Goal: Task Accomplishment & Management: Complete application form

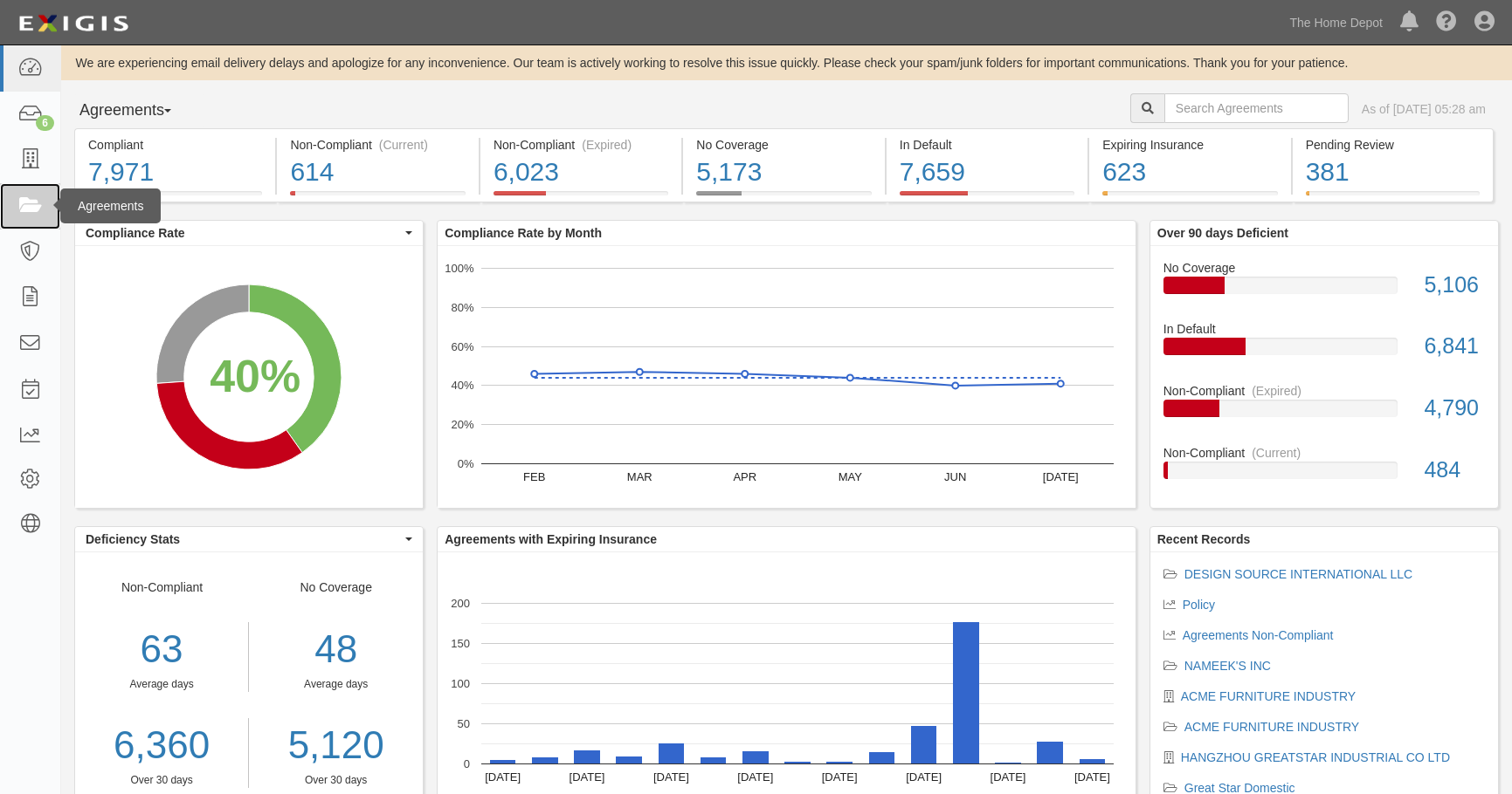
click at [26, 210] on icon at bounding box center [29, 207] width 24 height 20
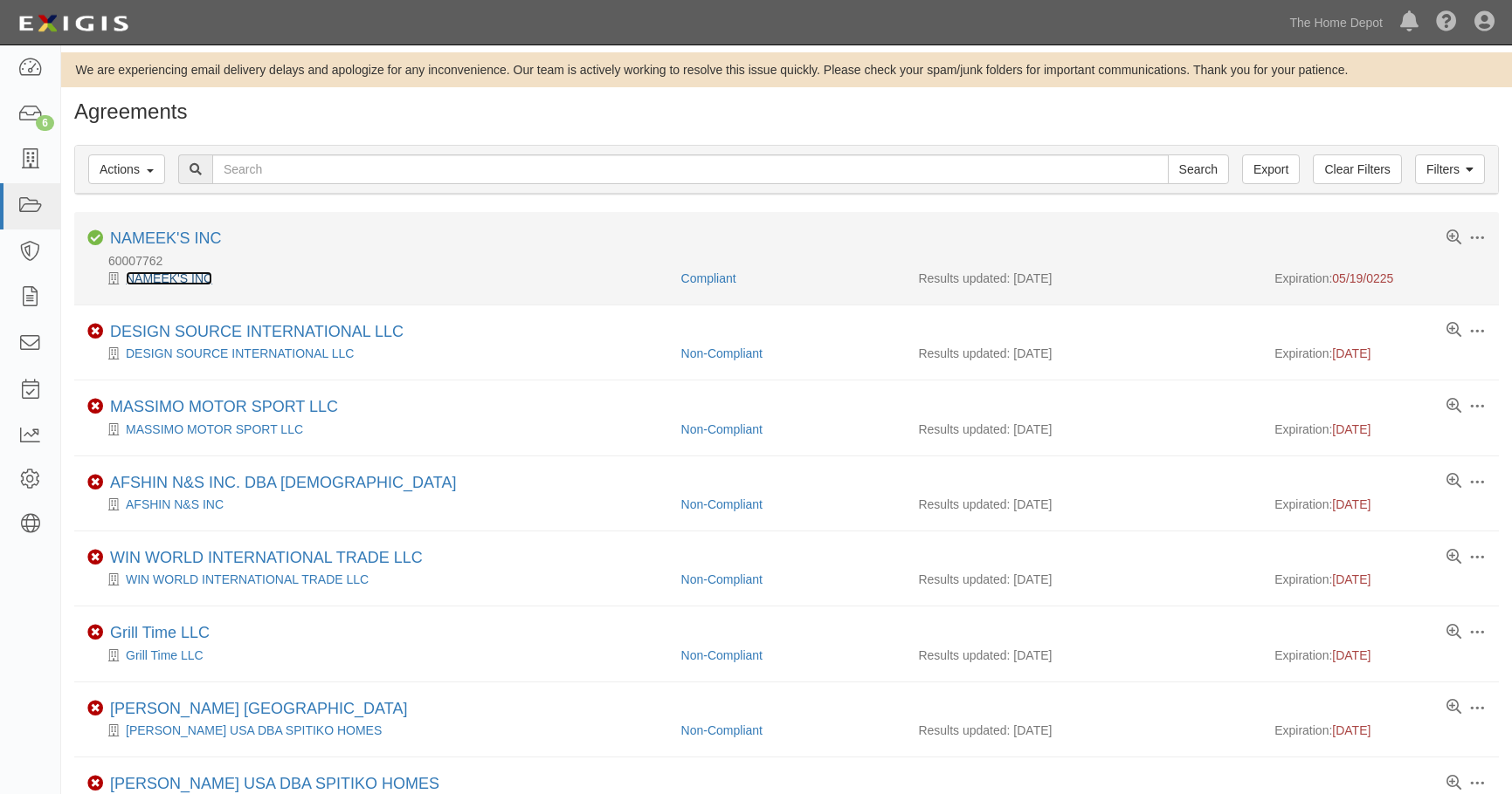
click at [161, 281] on link "NAMEEK'S INC" at bounding box center [169, 279] width 87 height 14
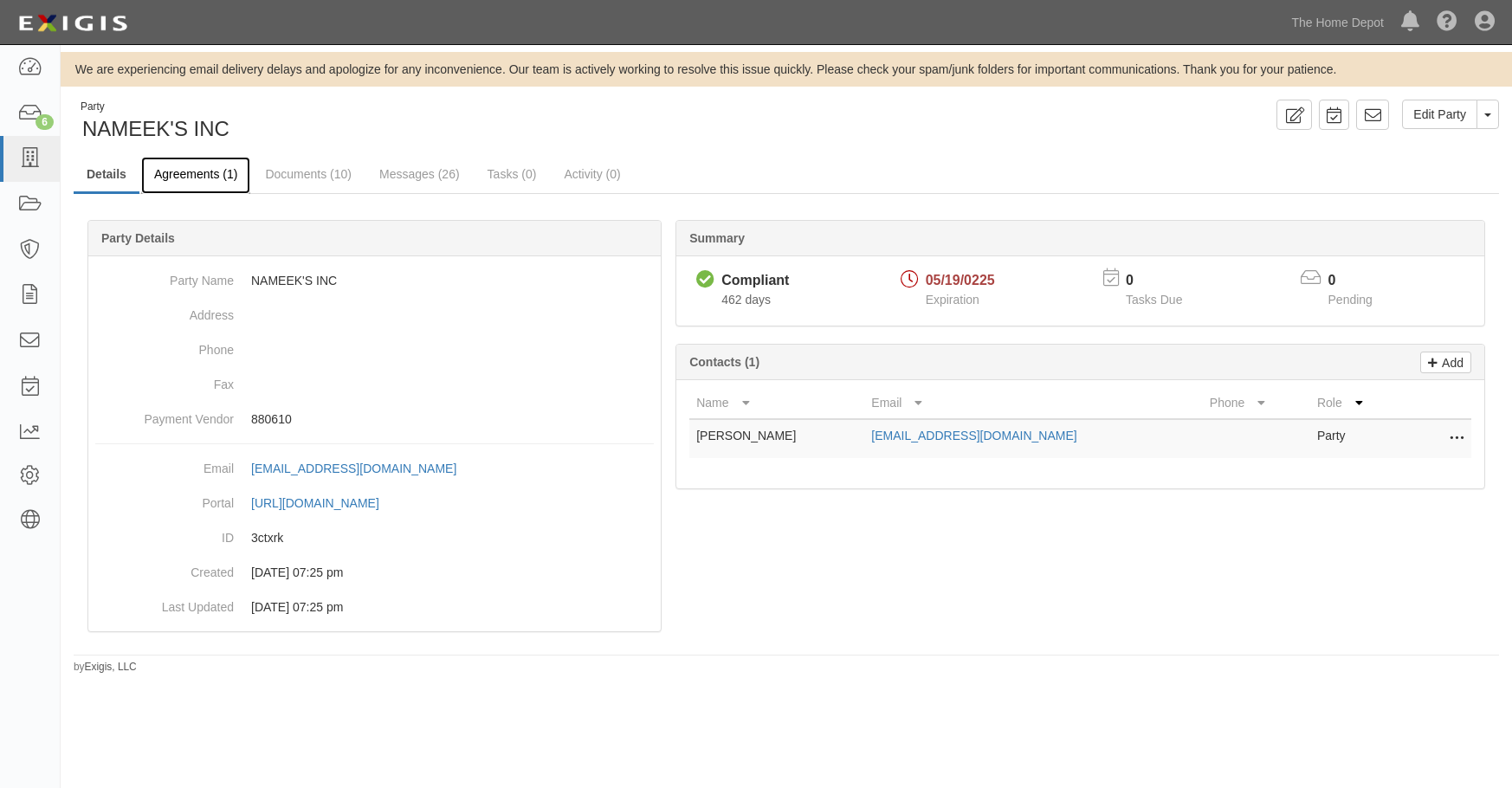
click at [207, 169] on link "Agreements (1)" at bounding box center [195, 175] width 109 height 38
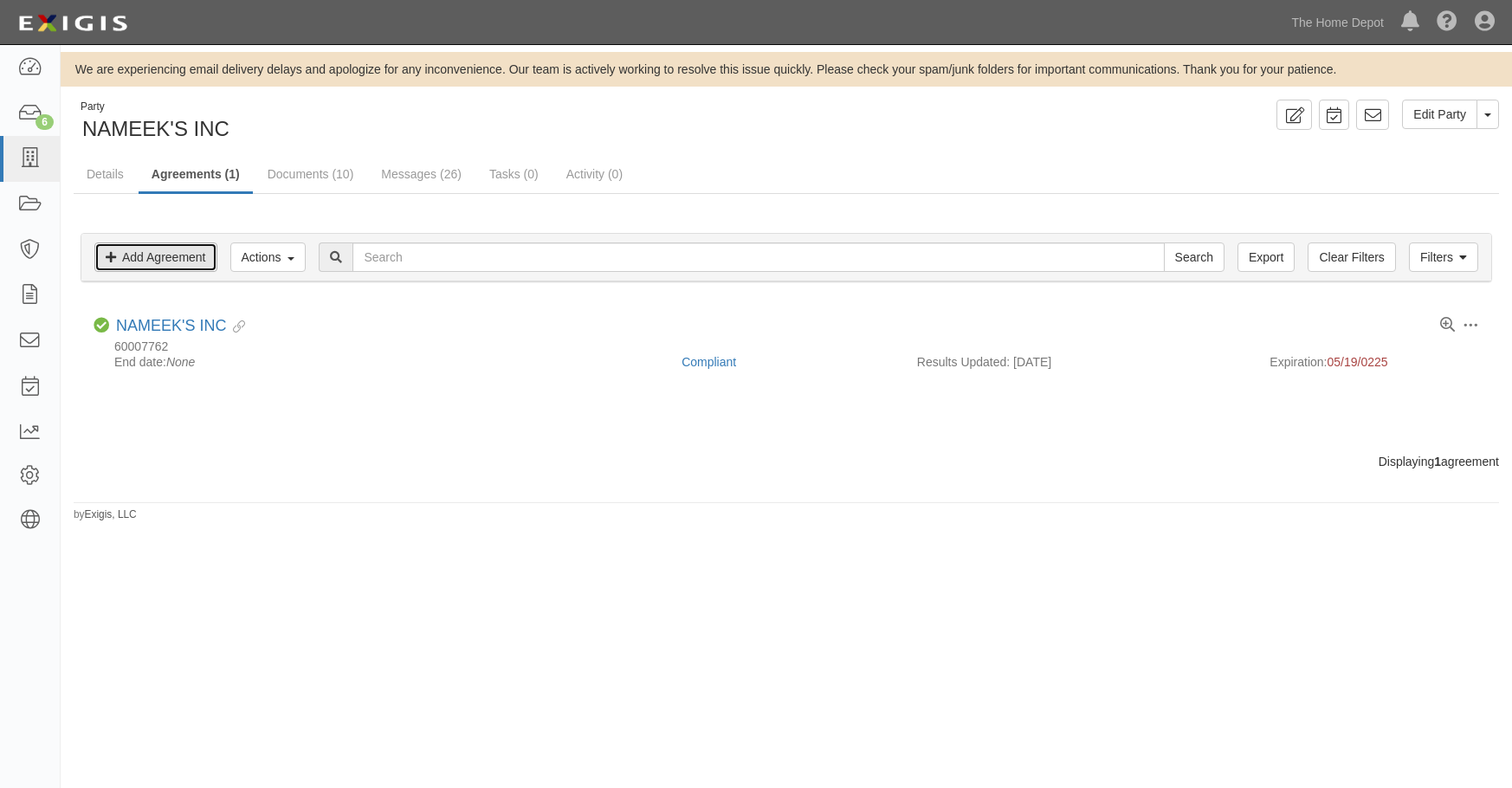
click at [168, 251] on link "Add Agreement" at bounding box center [156, 258] width 123 height 30
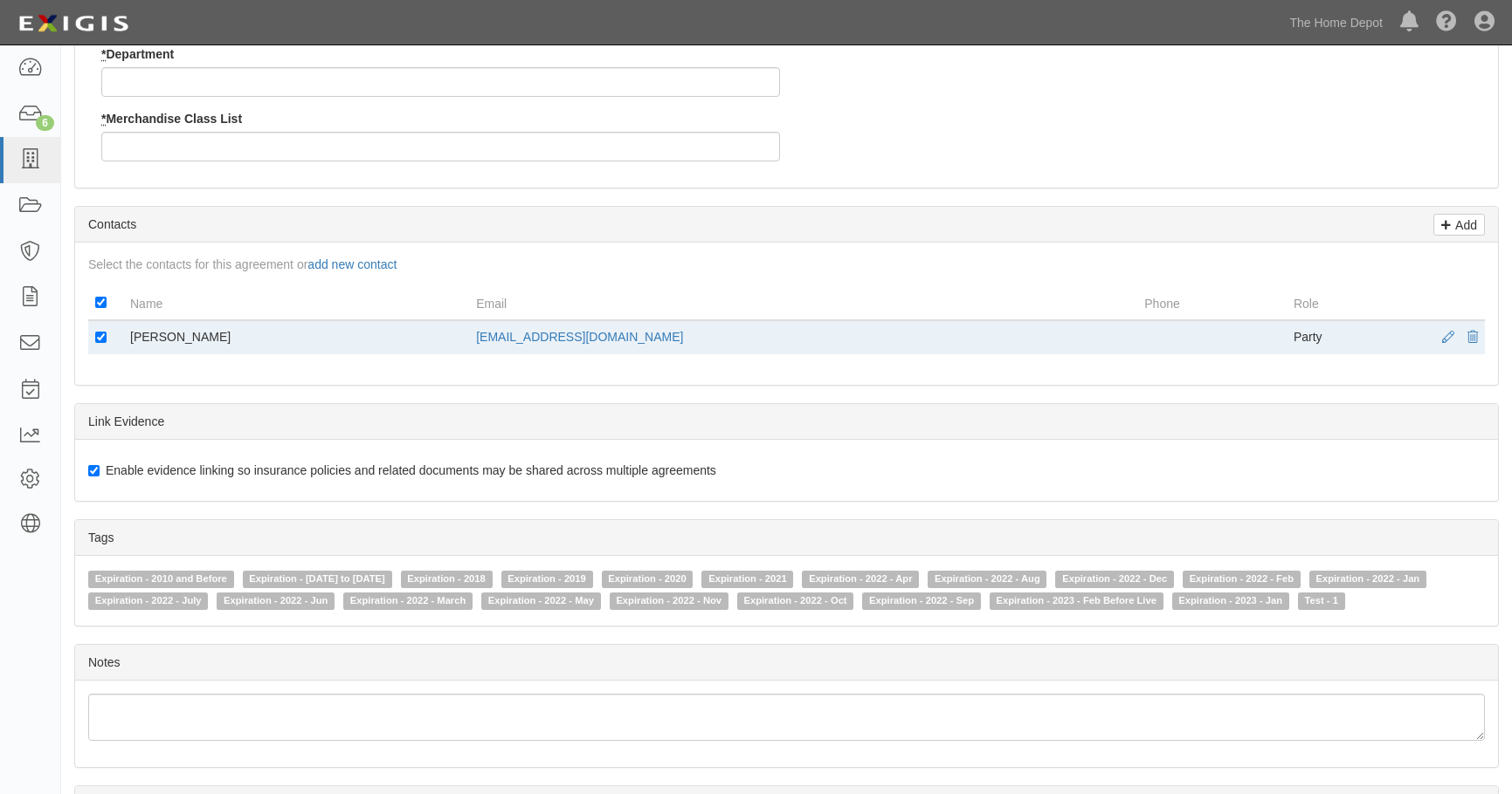
scroll to position [851, 0]
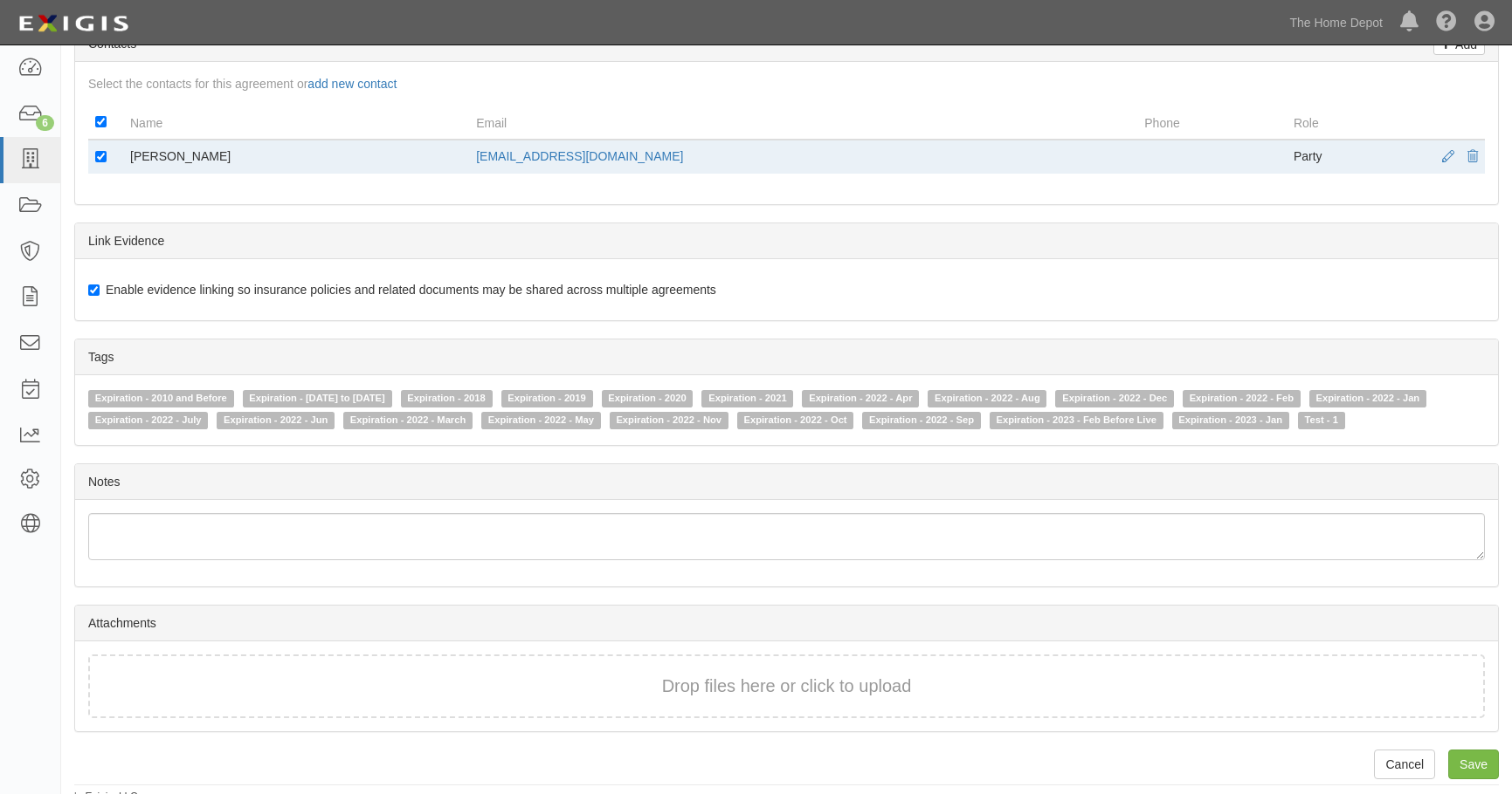
click at [1319, 211] on div "Details * Agreement Name Agreement Number Description Start Date End Date Servi…" at bounding box center [786, 15] width 1425 height 1436
